Goal: Unclear

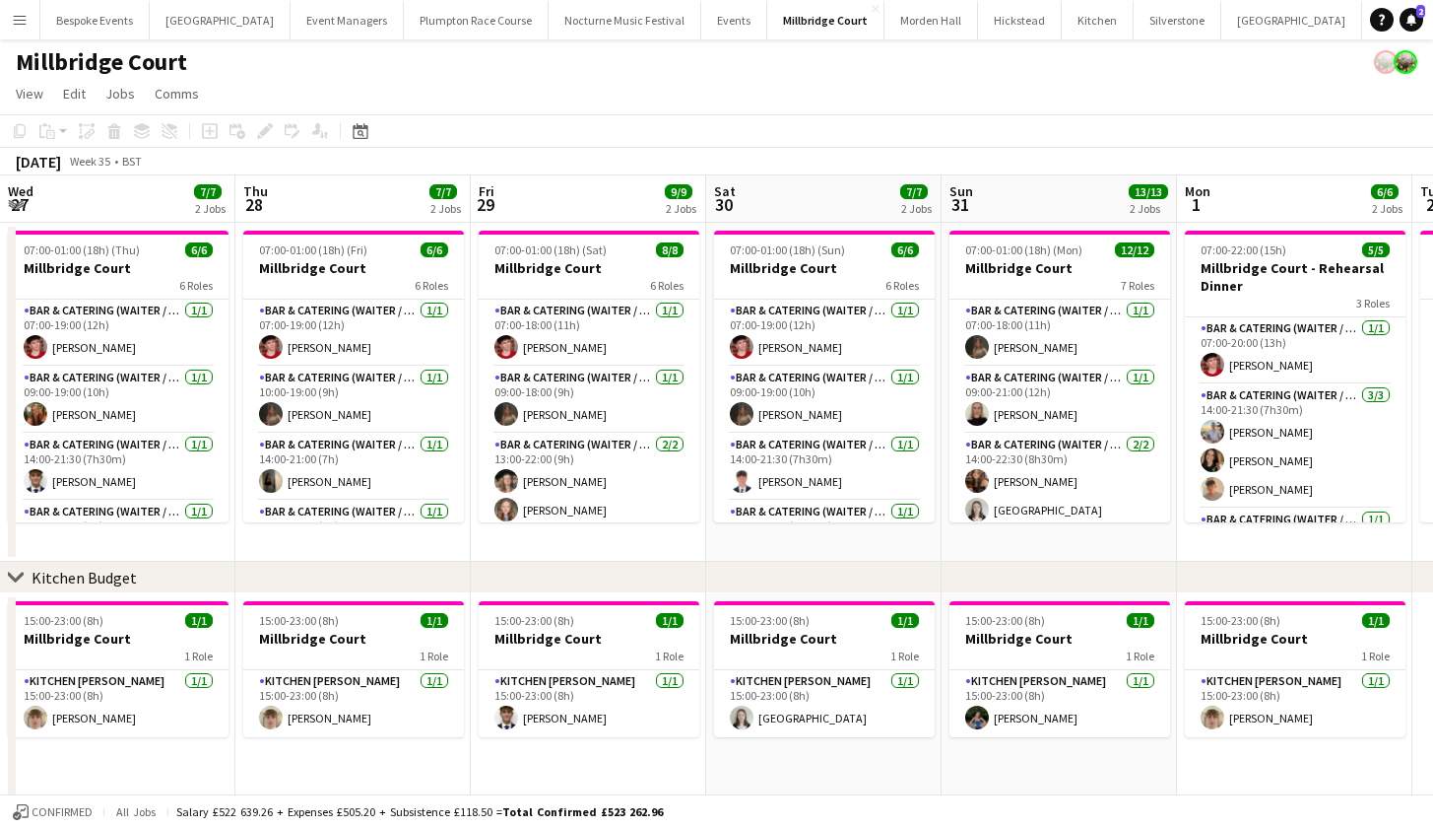
scroll to position [236, 0]
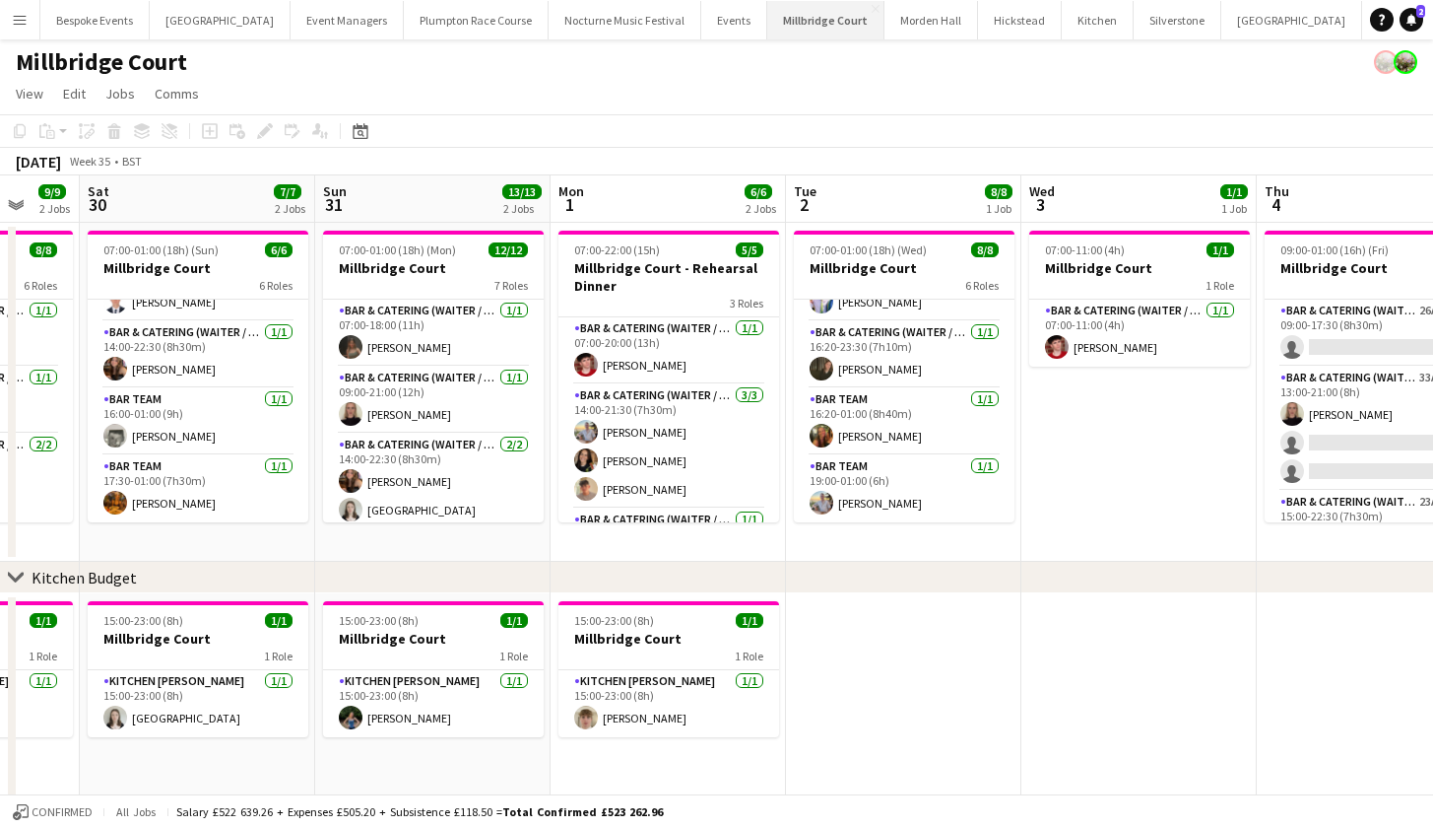
click at [816, 32] on button "[GEOGRAPHIC_DATA]" at bounding box center [825, 20] width 117 height 38
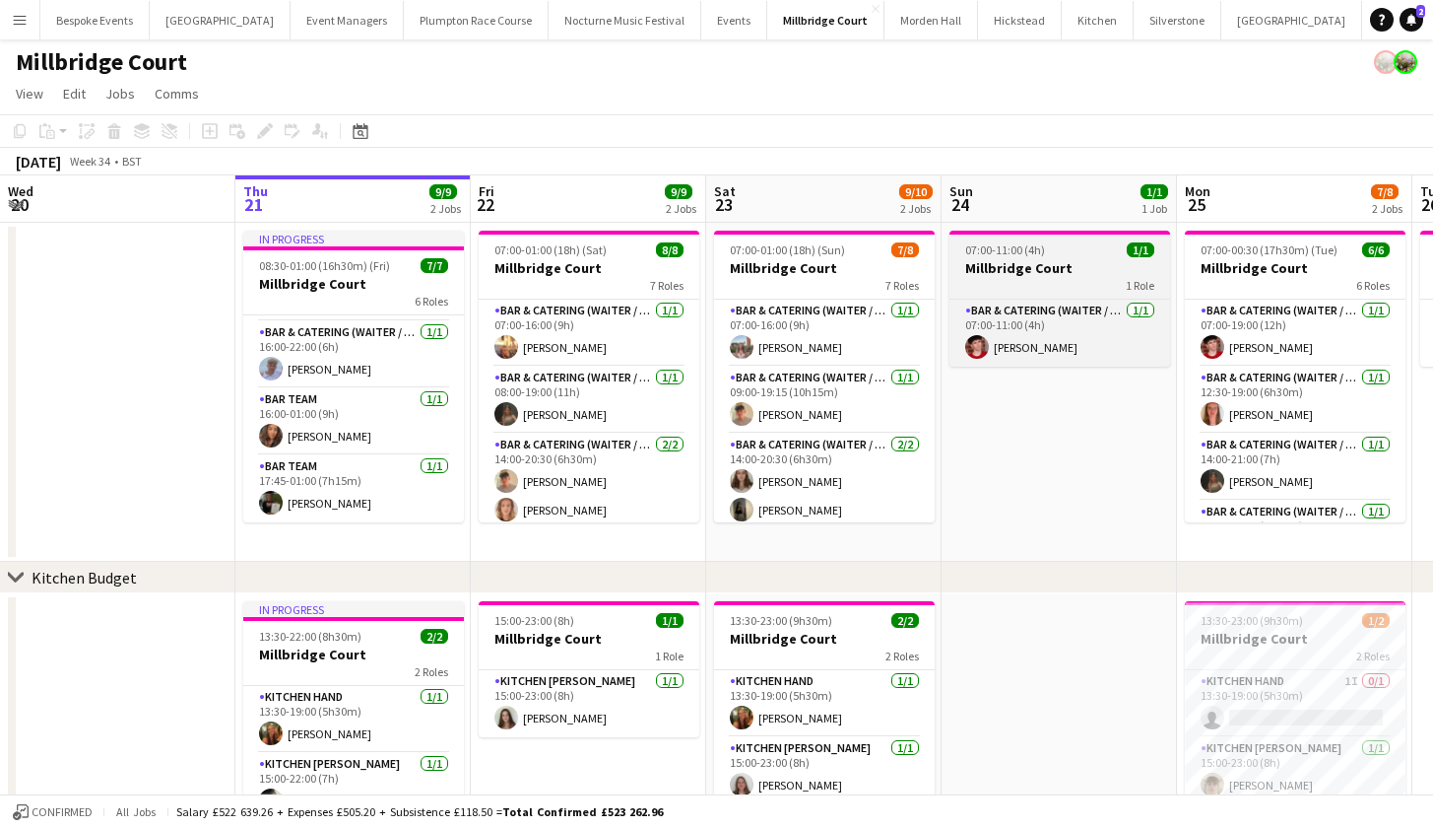
scroll to position [0, 0]
